Goal: Check status: Check status

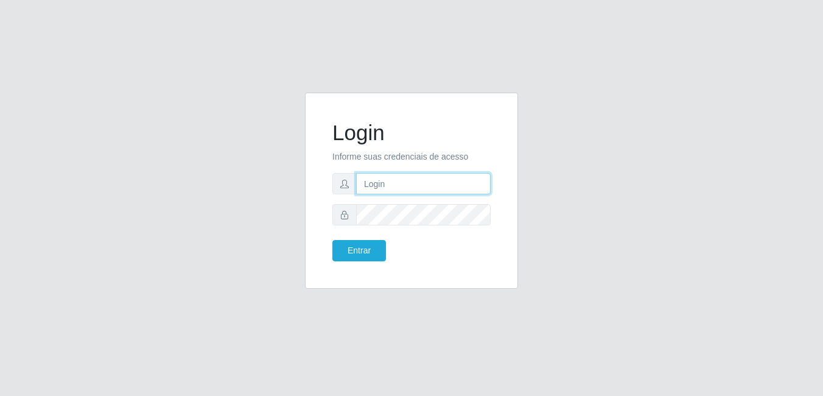
click at [384, 188] on input "text" at bounding box center [423, 183] width 135 height 21
type input "larissa@b6"
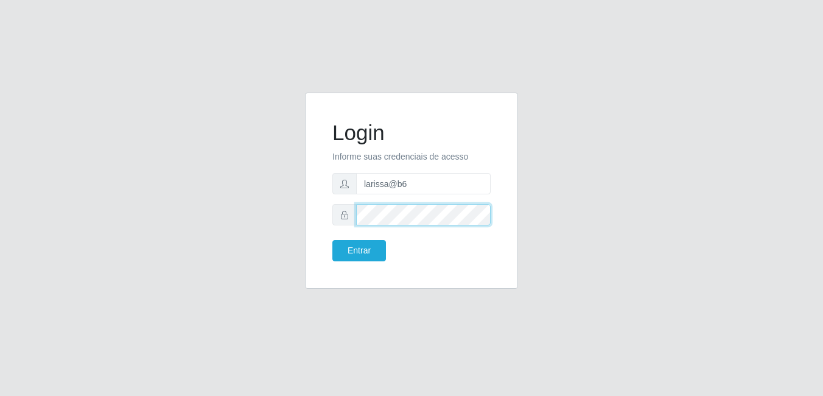
click at [332, 240] on button "Entrar" at bounding box center [359, 250] width 54 height 21
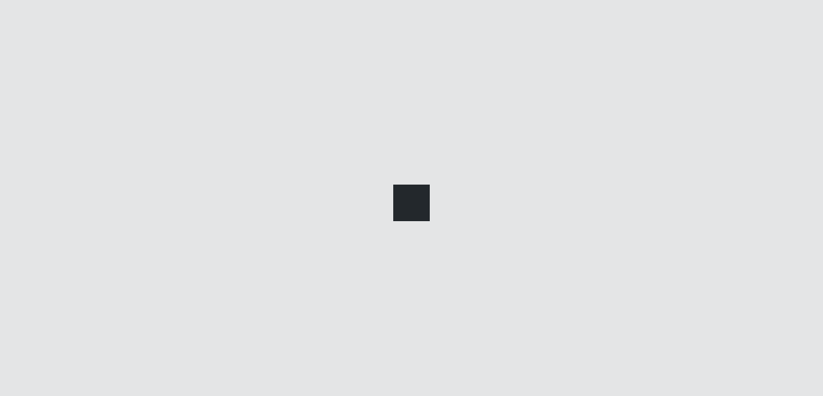
click at [346, 258] on div at bounding box center [411, 198] width 823 height 396
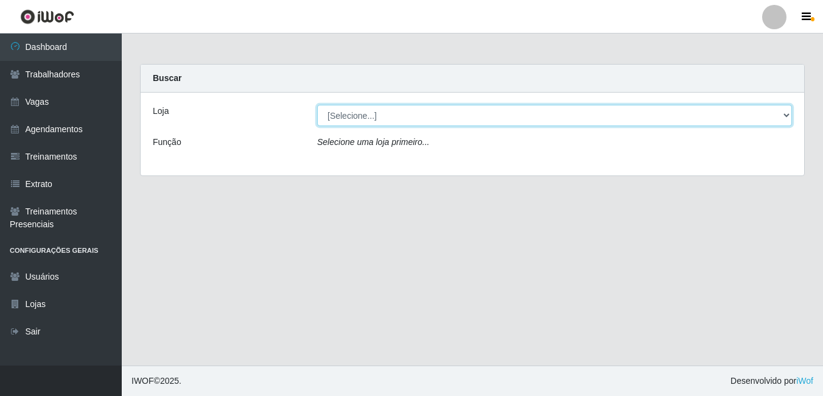
click at [395, 118] on select "[Selecione...] Bemais Supermercados - B6 Colibris" at bounding box center [554, 115] width 475 height 21
select select "406"
click at [317, 105] on select "[Selecione...] Bemais Supermercados - B6 Colibris" at bounding box center [554, 115] width 475 height 21
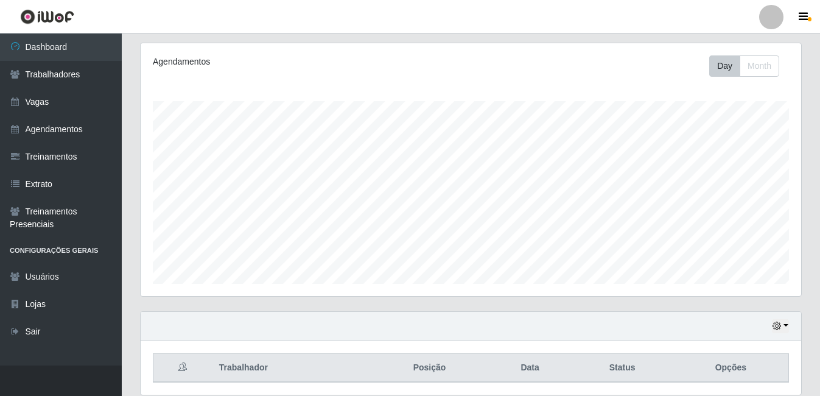
scroll to position [196, 0]
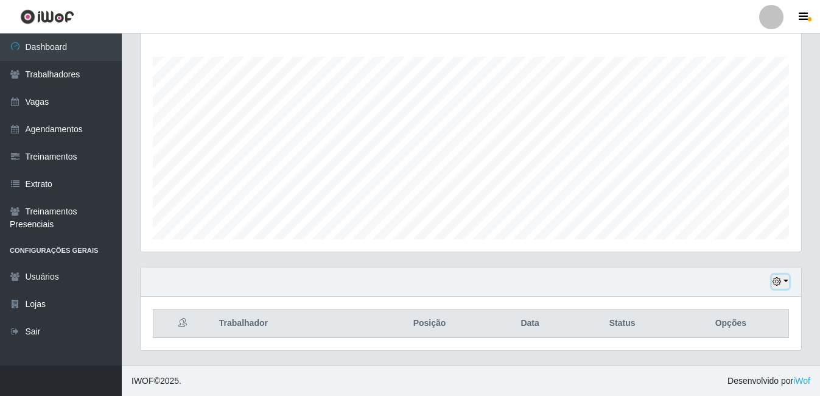
click at [772, 278] on button "button" at bounding box center [780, 282] width 17 height 14
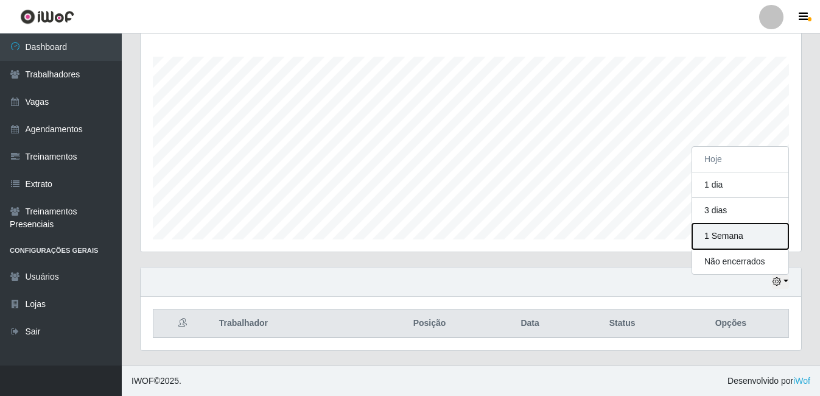
click at [740, 233] on button "1 Semana" at bounding box center [740, 236] width 96 height 26
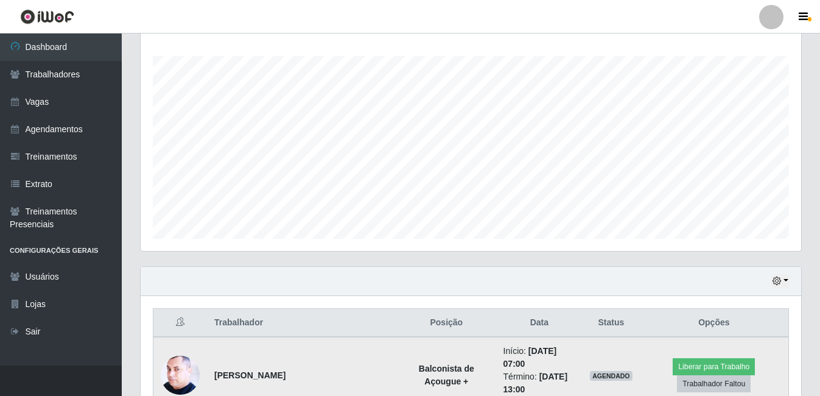
scroll to position [196, 0]
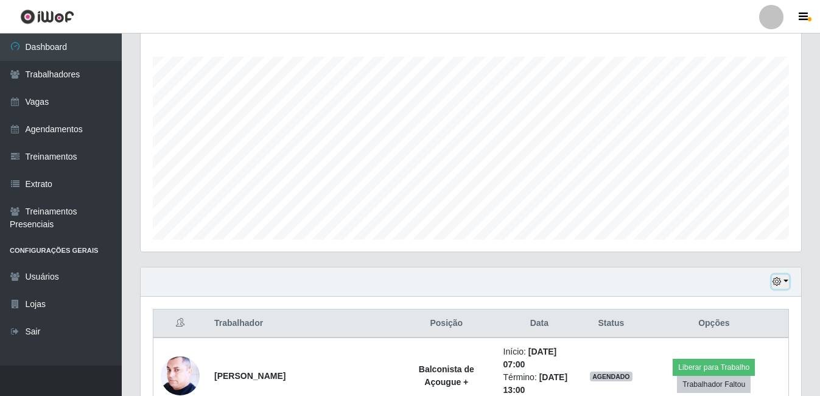
click at [788, 280] on button "button" at bounding box center [780, 282] width 17 height 14
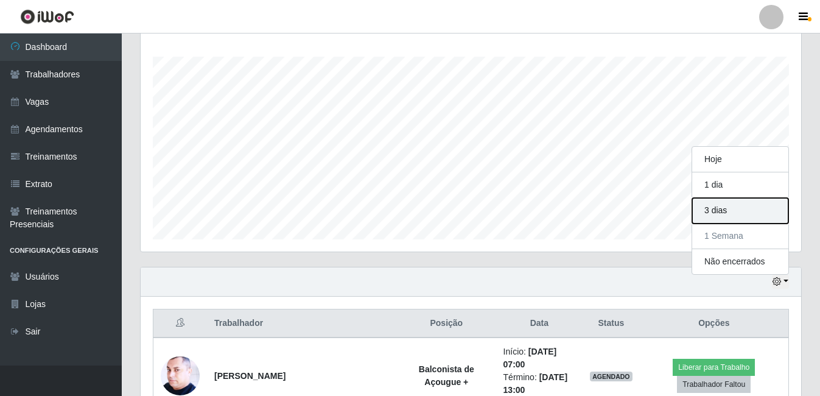
click at [740, 218] on button "3 dias" at bounding box center [740, 211] width 96 height 26
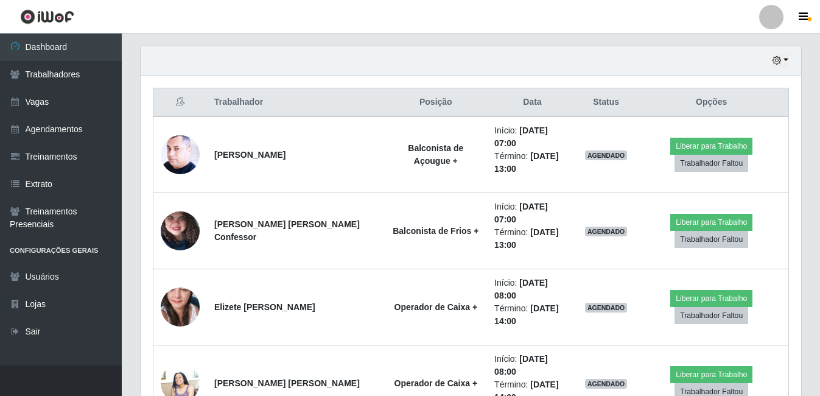
scroll to position [440, 0]
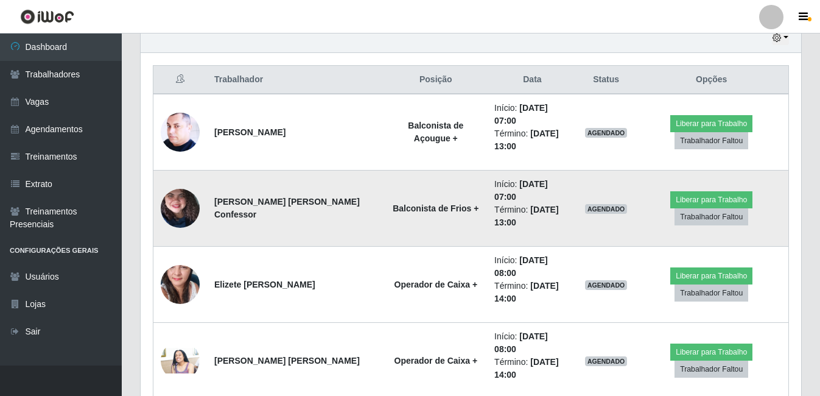
click at [182, 195] on img at bounding box center [180, 208] width 39 height 86
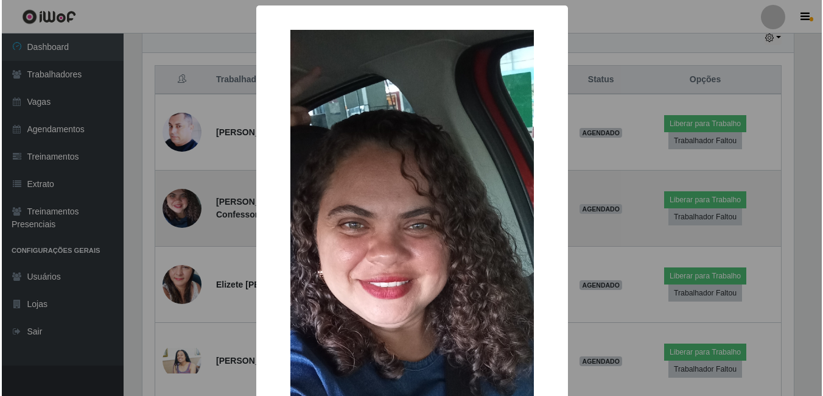
scroll to position [253, 655]
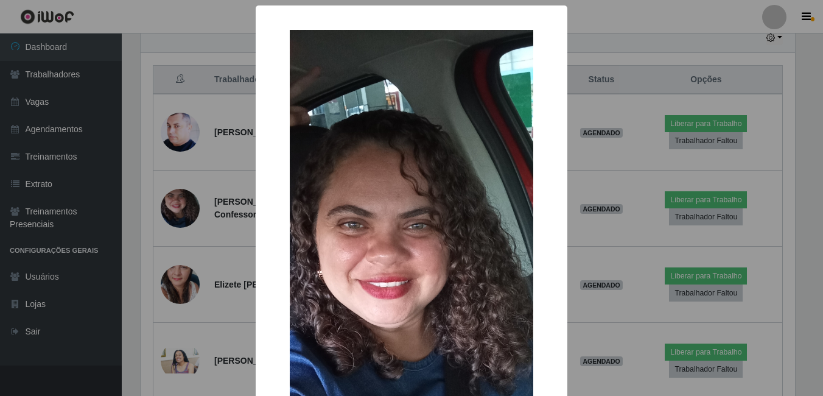
click at [183, 189] on div "× OK Cancel" at bounding box center [411, 198] width 823 height 396
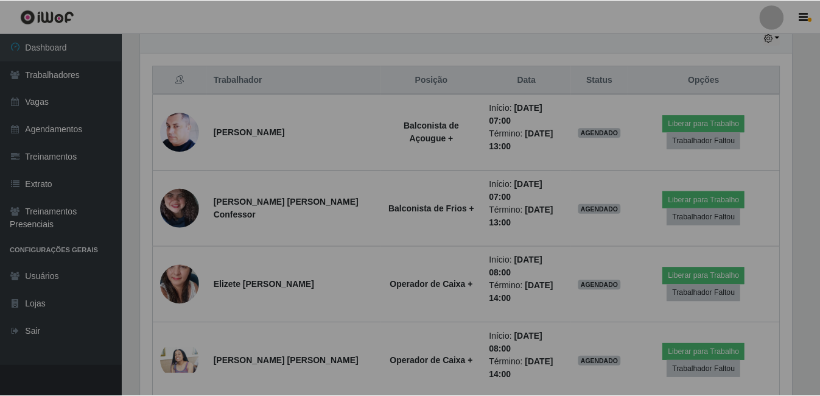
scroll to position [253, 661]
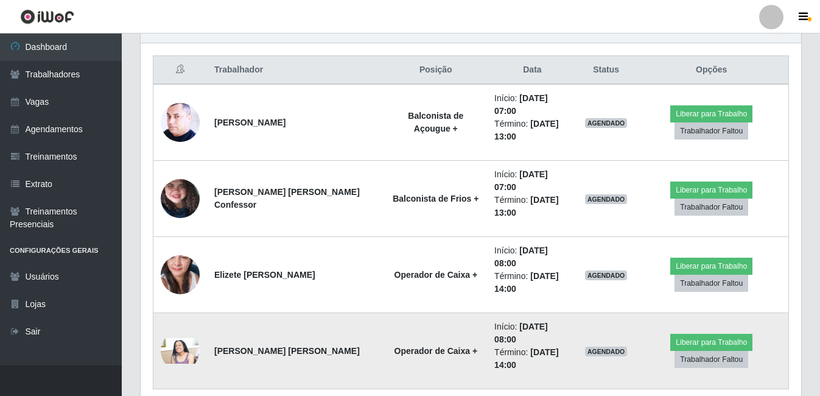
click at [183, 338] on img at bounding box center [180, 351] width 39 height 26
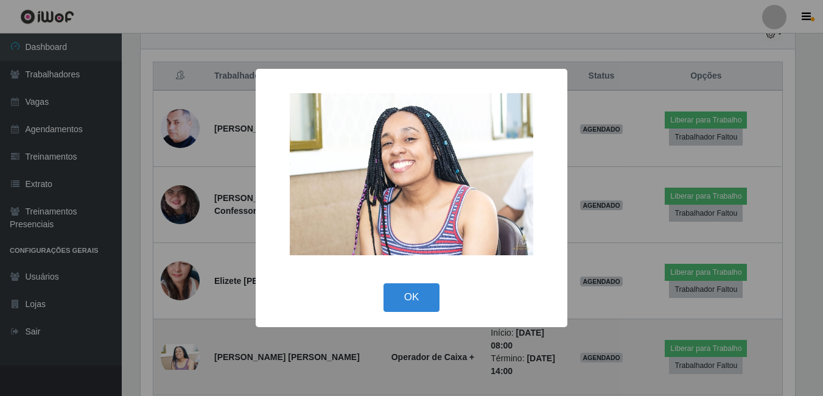
scroll to position [253, 655]
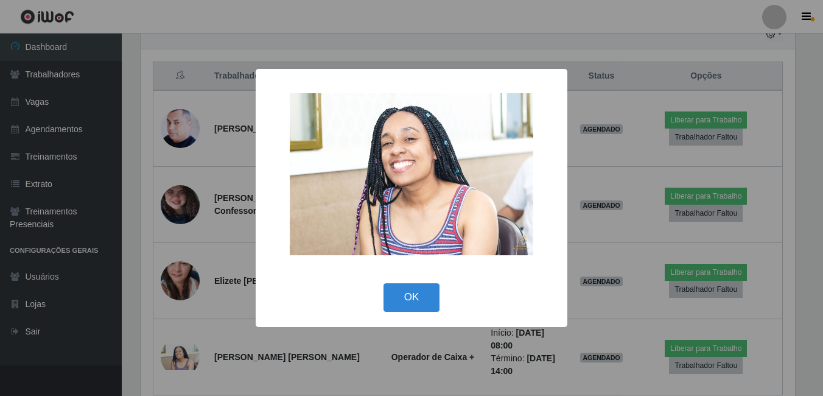
drag, startPoint x: 424, startPoint y: 293, endPoint x: 419, endPoint y: 300, distance: 7.9
click at [419, 304] on button "OK" at bounding box center [412, 297] width 57 height 29
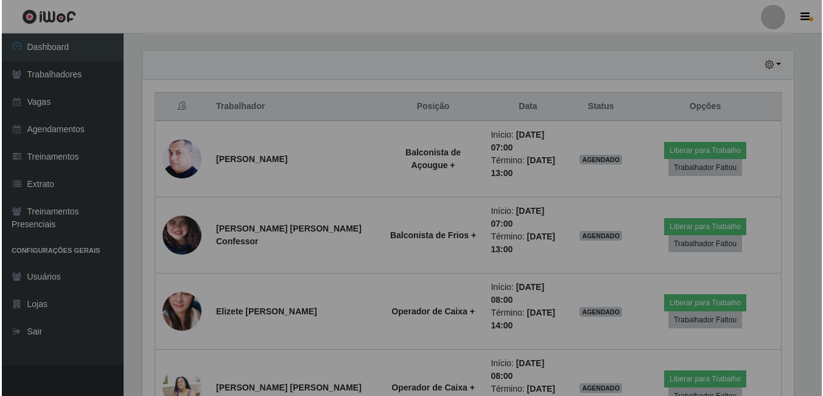
scroll to position [253, 661]
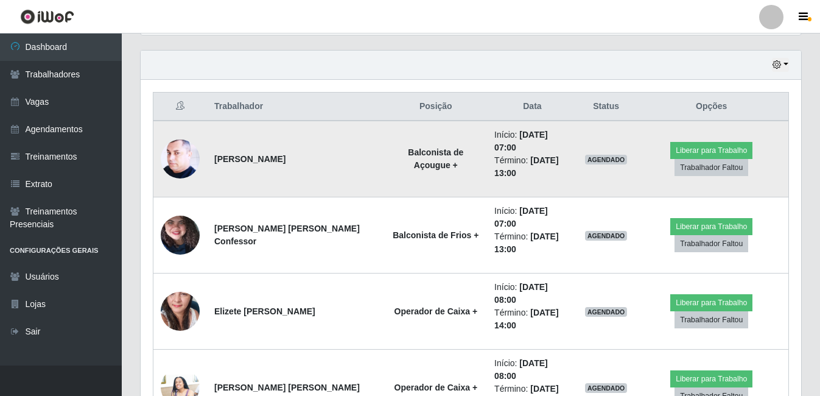
click at [181, 143] on img at bounding box center [180, 159] width 39 height 49
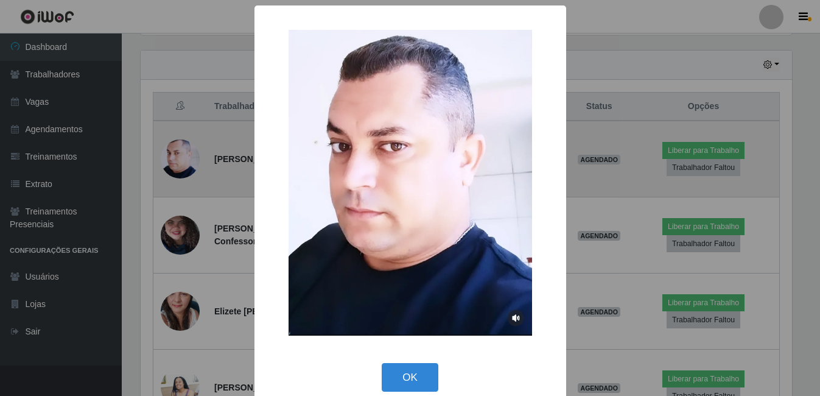
scroll to position [253, 655]
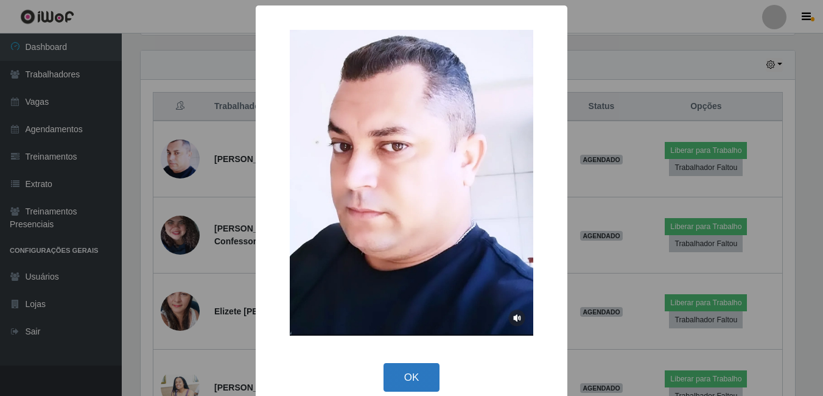
click at [416, 381] on button "OK" at bounding box center [412, 377] width 57 height 29
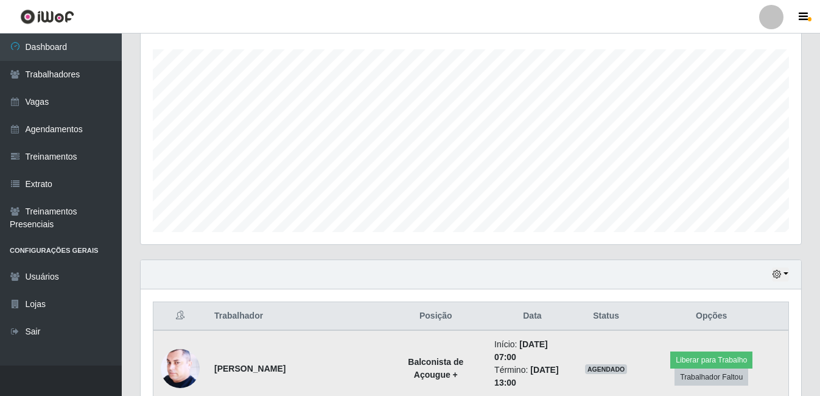
scroll to position [169, 0]
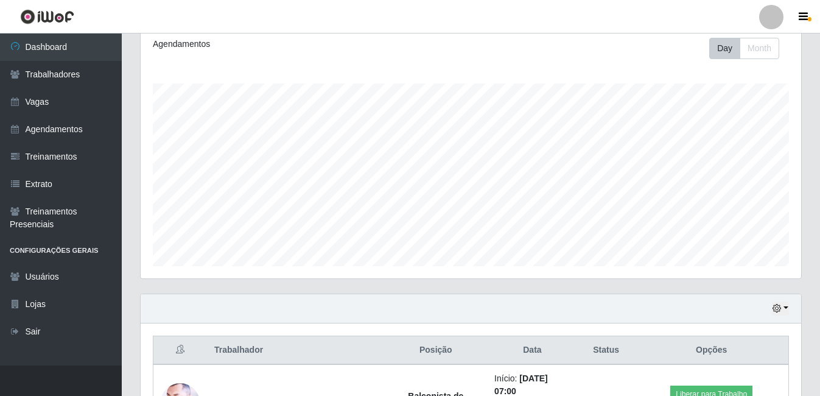
click at [791, 305] on div "Hoje 1 dia 3 dias 1 Semana Não encerrados" at bounding box center [471, 308] width 661 height 29
click at [783, 309] on button "button" at bounding box center [780, 308] width 17 height 14
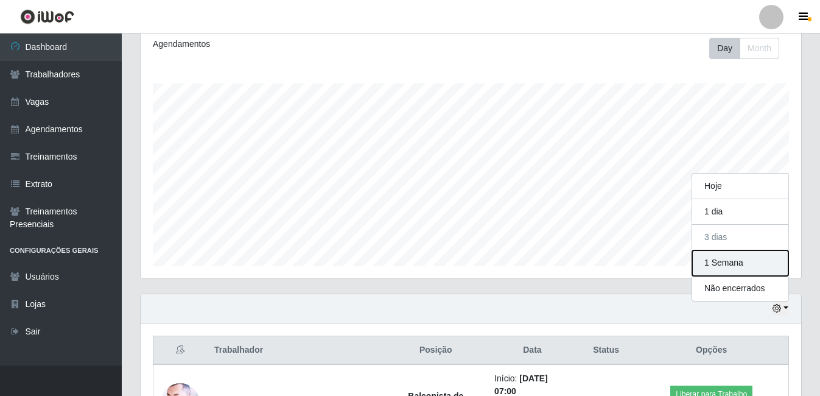
click at [741, 273] on button "1 Semana" at bounding box center [740, 263] width 96 height 26
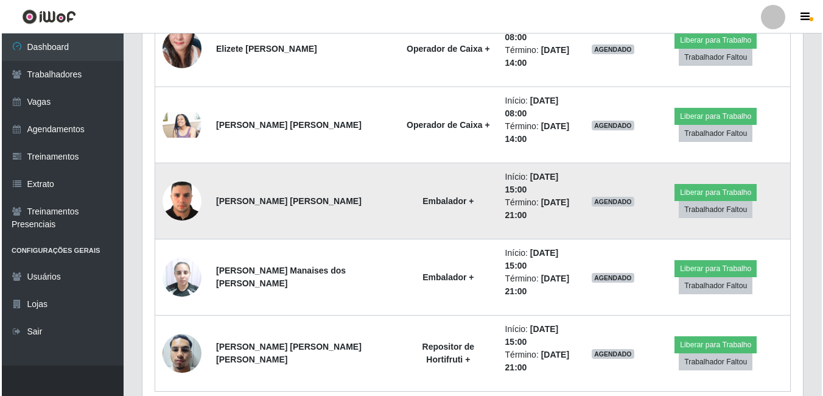
scroll to position [729, 0]
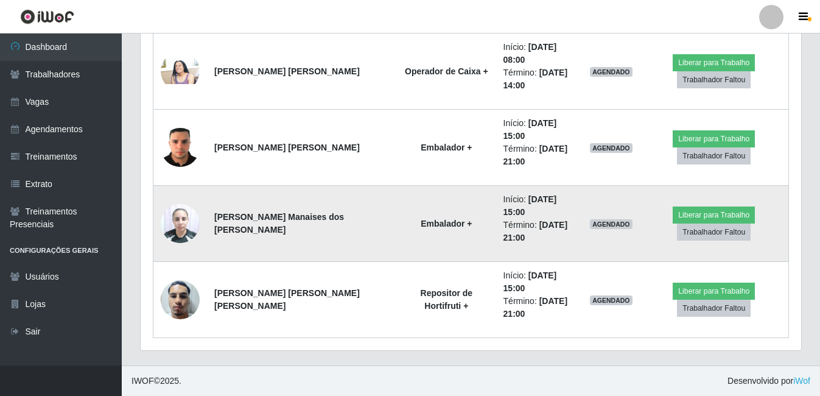
click at [191, 226] on img at bounding box center [180, 223] width 39 height 52
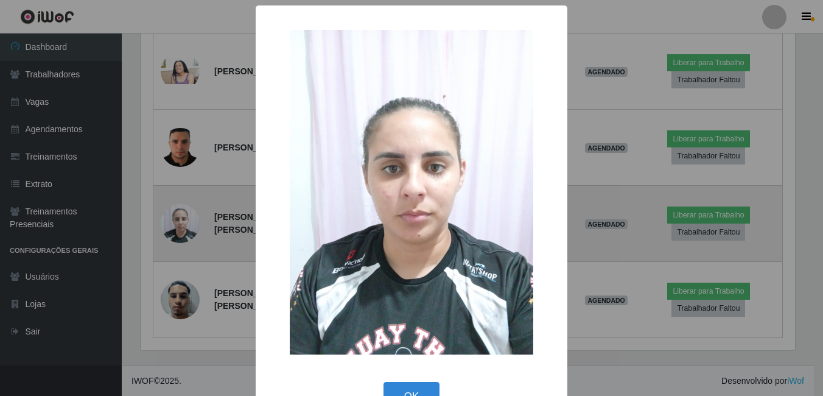
click at [191, 226] on div "× OK Cancel" at bounding box center [411, 198] width 823 height 396
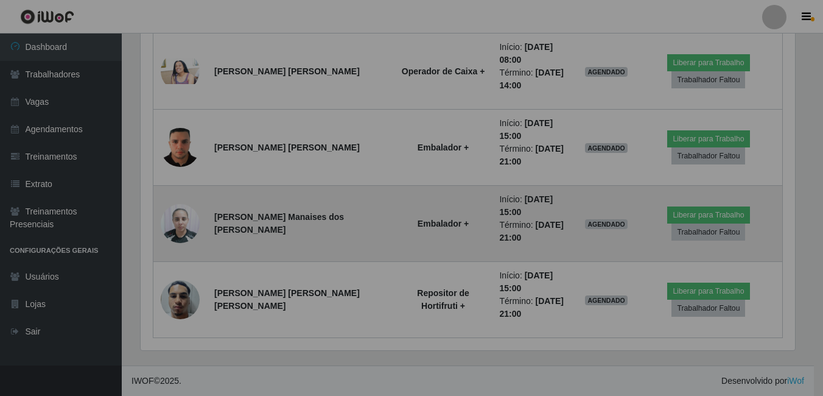
scroll to position [253, 661]
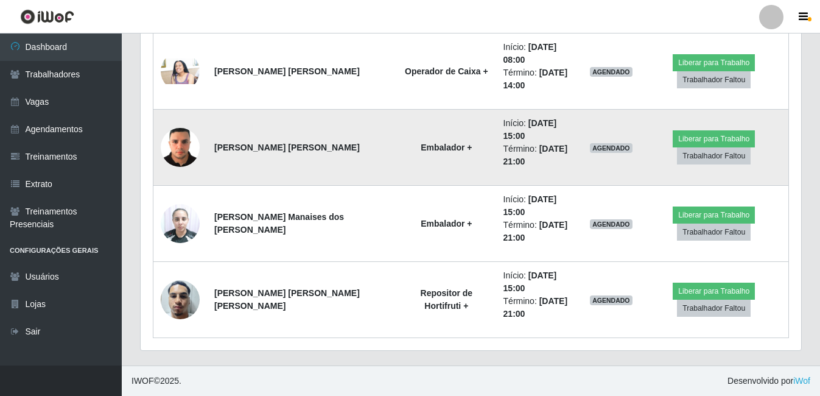
click at [187, 156] on img at bounding box center [180, 147] width 39 height 52
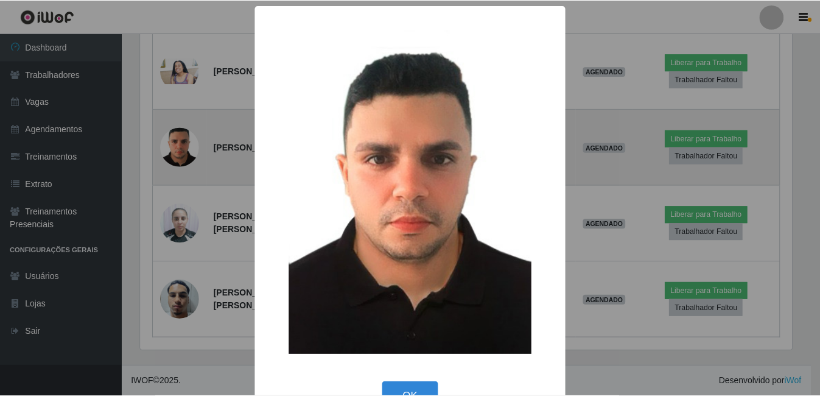
scroll to position [253, 655]
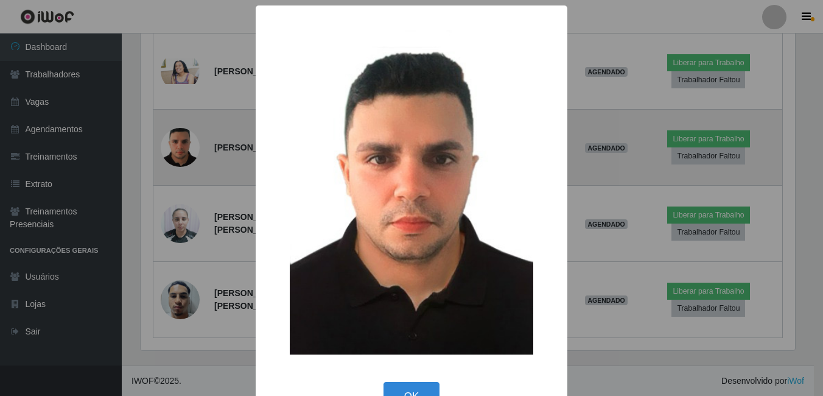
click at [187, 156] on div "× OK Cancel" at bounding box center [411, 198] width 823 height 396
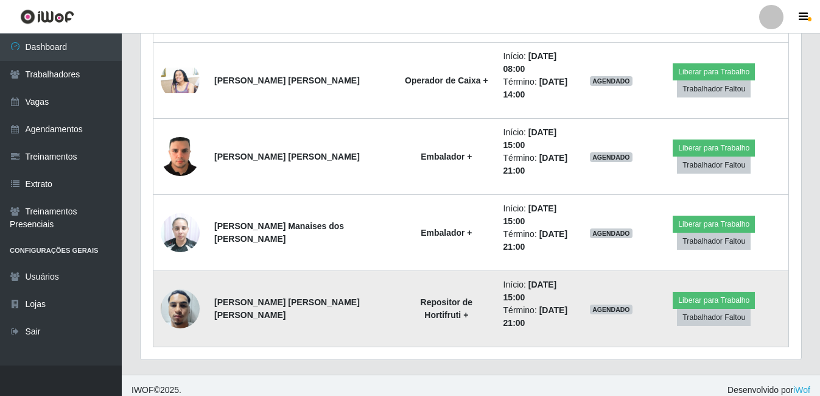
scroll to position [729, 0]
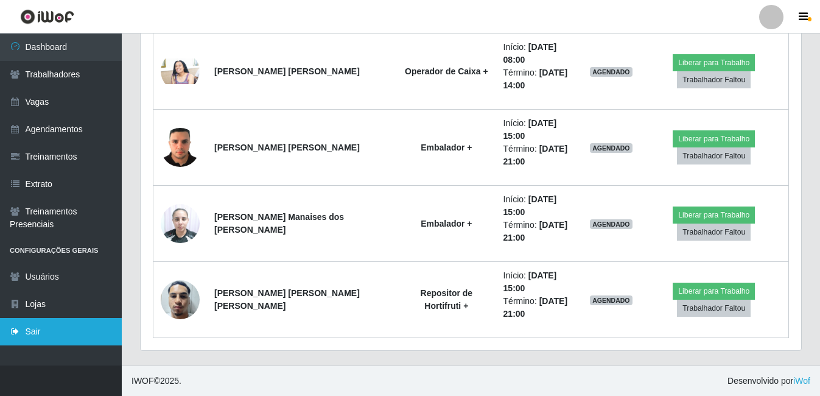
click at [11, 333] on icon at bounding box center [15, 331] width 11 height 9
